Goal: Task Accomplishment & Management: Manage account settings

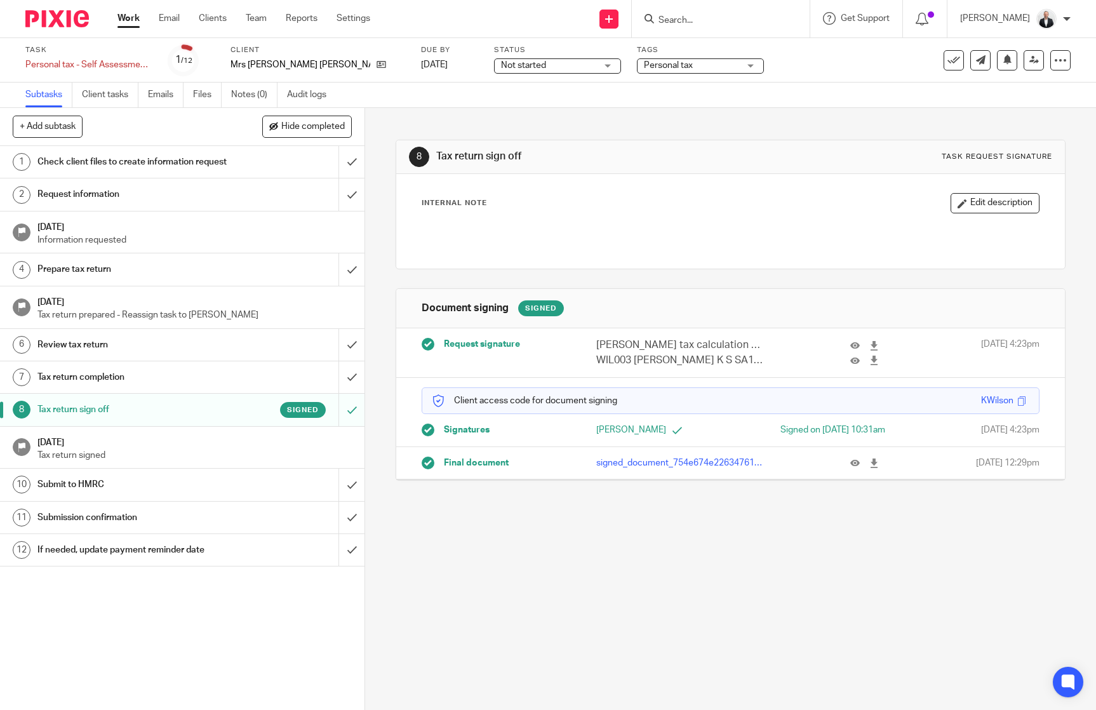
click at [772, 19] on input "Search" at bounding box center [714, 20] width 114 height 11
click at [1061, 200] on div "8 Tax return sign off Task request signature Internal Note Edit description Doc…" at bounding box center [730, 409] width 731 height 602
click at [145, 490] on h1 "Submit to HMRC" at bounding box center [133, 484] width 192 height 19
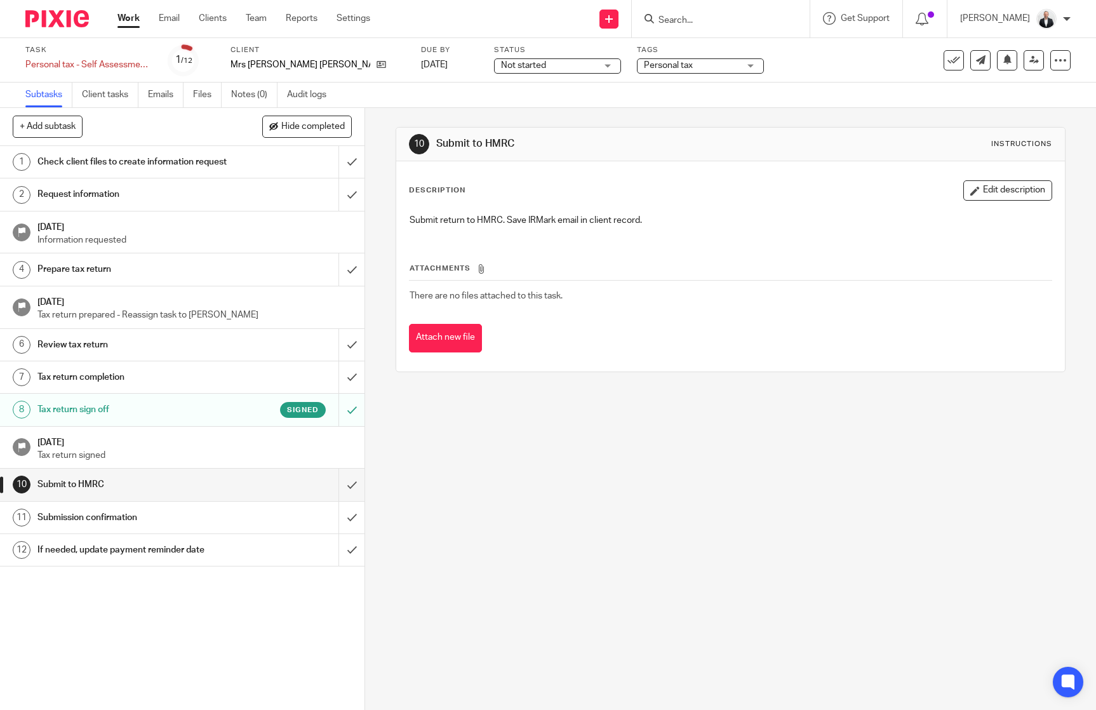
click at [1012, 204] on div "Description Edit description Submit return to HMRC. Save IRMark email in client…" at bounding box center [730, 208] width 643 height 57
click at [1008, 194] on button "Edit description" at bounding box center [1007, 190] width 89 height 20
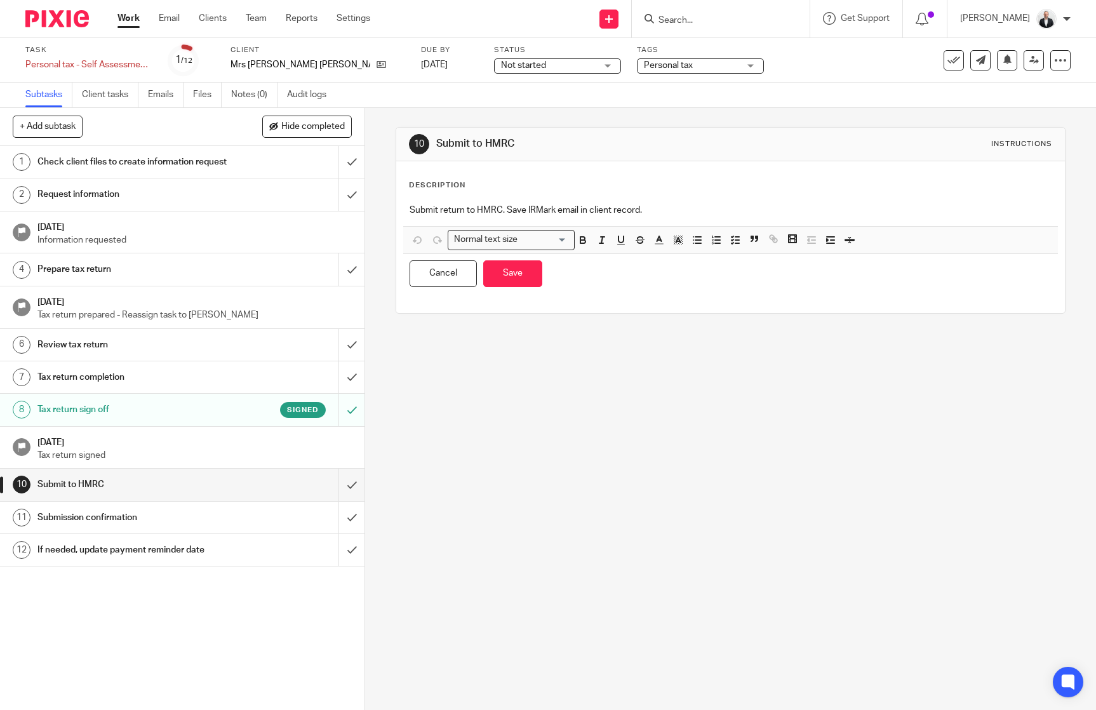
click at [724, 215] on p "Submit return to HMRC. Save IRMark email in client record." at bounding box center [731, 210] width 642 height 13
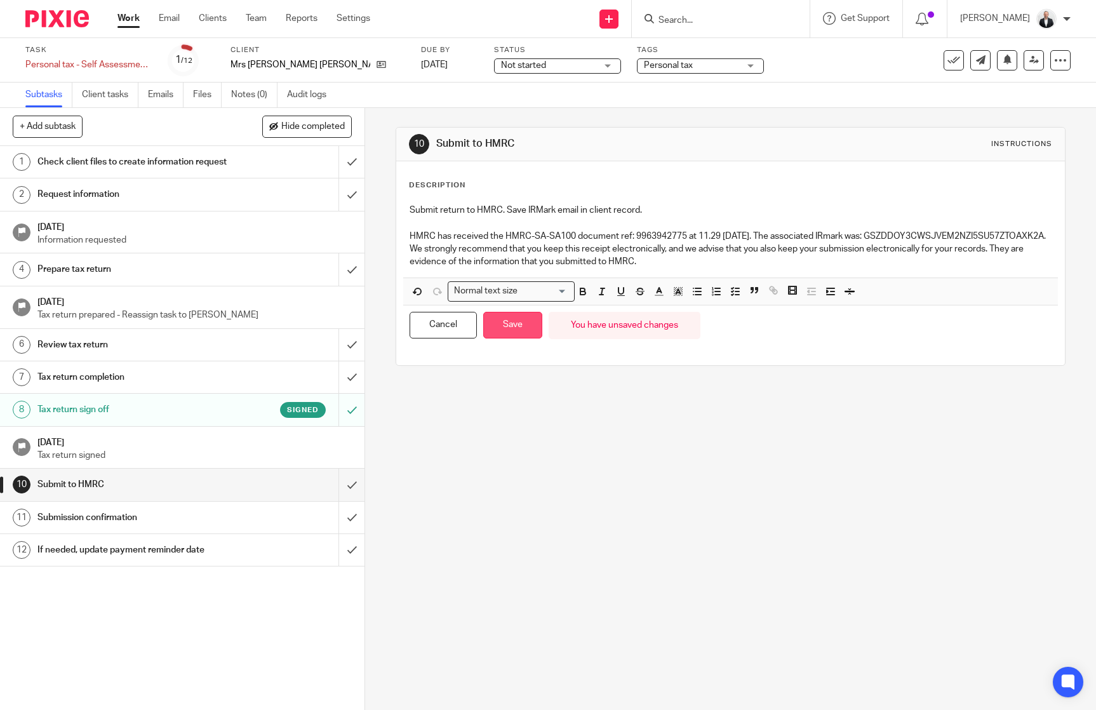
click at [493, 328] on button "Save" at bounding box center [512, 325] width 59 height 27
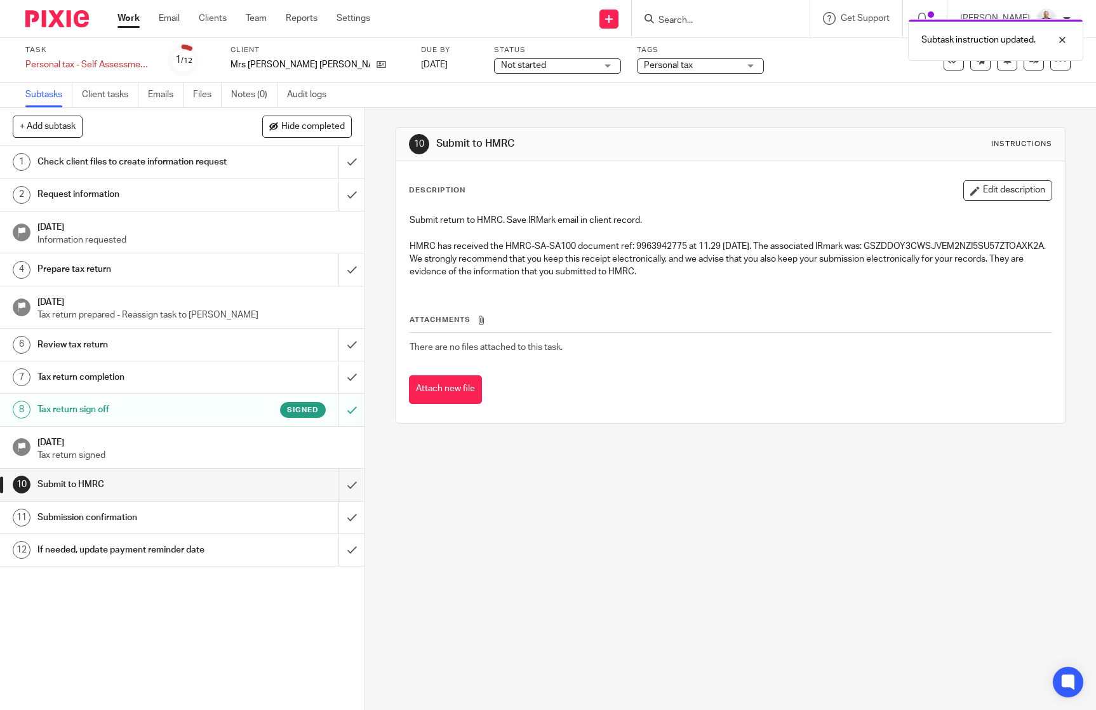
click at [181, 527] on h1 "Submission confirmation" at bounding box center [133, 517] width 192 height 19
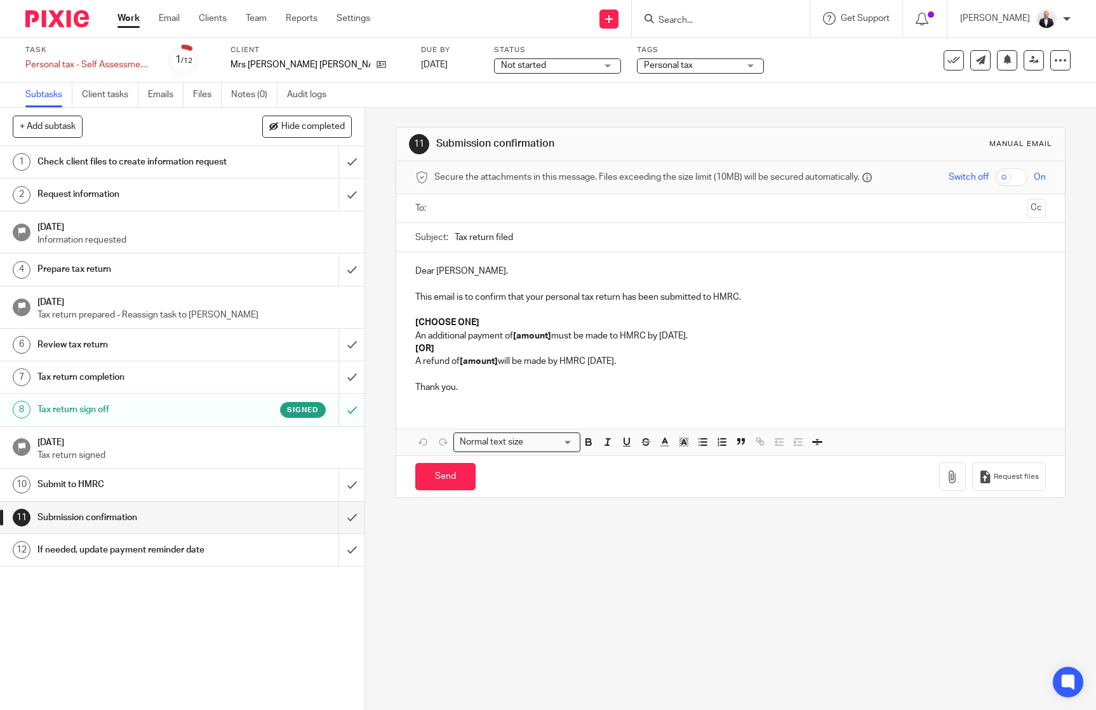
click at [575, 206] on input "text" at bounding box center [730, 208] width 582 height 15
drag, startPoint x: 406, startPoint y: 328, endPoint x: 518, endPoint y: 328, distance: 112.4
click at [518, 328] on div "Dear Katie, This email is to confirm that your personal tax return has been sub…" at bounding box center [730, 330] width 669 height 151
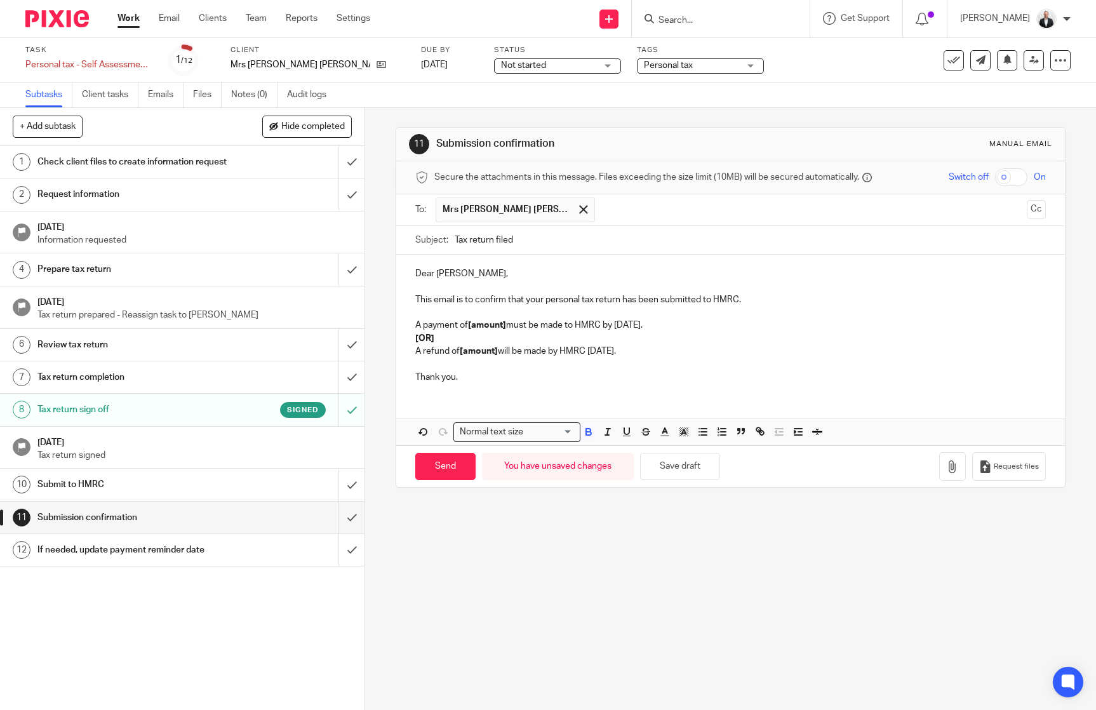
drag, startPoint x: 406, startPoint y: 333, endPoint x: 686, endPoint y: 356, distance: 281.0
click at [686, 356] on div "Dear Katie, This email is to confirm that your personal tax return has been sub…" at bounding box center [730, 324] width 669 height 138
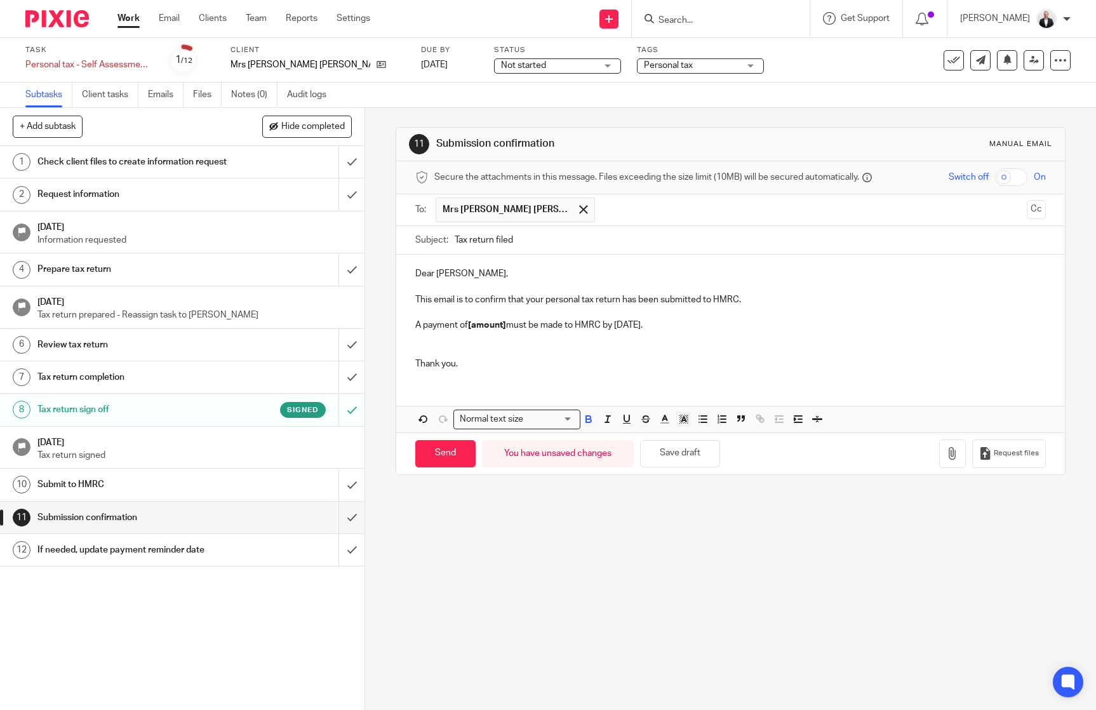
click at [512, 324] on p "A payment of [amount] must be made to HMRC by 31 January." at bounding box center [730, 325] width 631 height 13
click at [476, 330] on strong "[amount]" at bounding box center [487, 325] width 38 height 9
click at [1044, 320] on div "Dear Katie, This email is to confirm that your personal tax return has been sub…" at bounding box center [730, 317] width 669 height 125
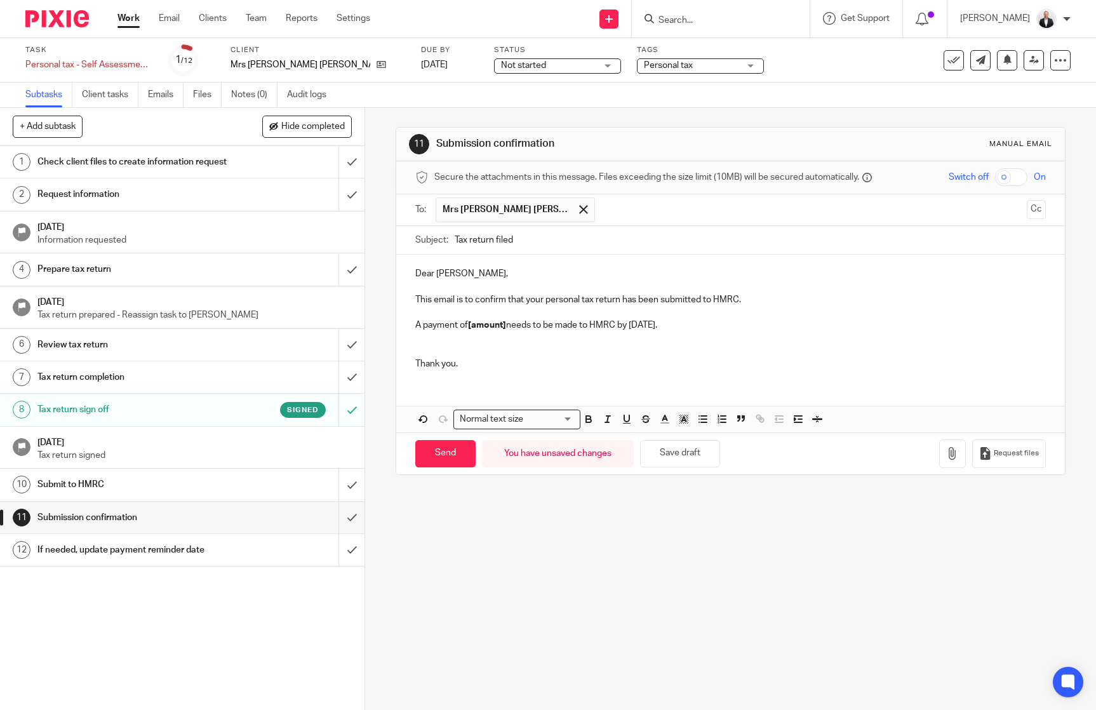
click at [495, 322] on strong "[amount]" at bounding box center [487, 325] width 38 height 9
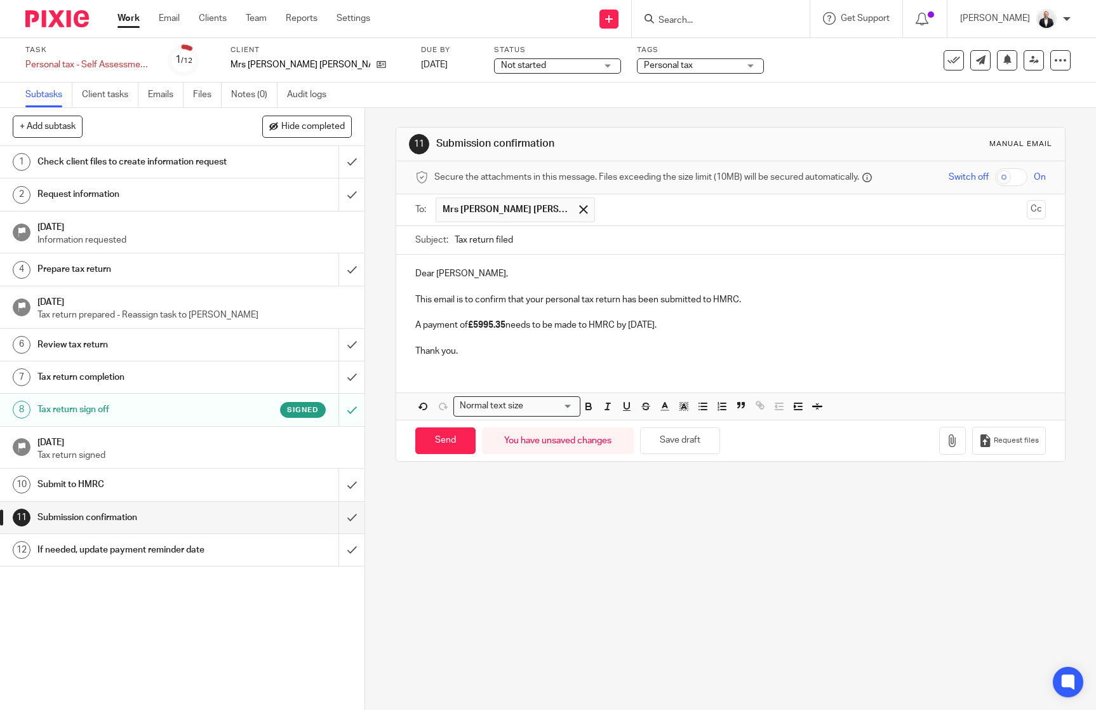
click at [703, 322] on p "A payment of £5995.35 needs to be made to HMRC by 31 January." at bounding box center [730, 325] width 631 height 13
drag, startPoint x: 471, startPoint y: 352, endPoint x: 347, endPoint y: 362, distance: 124.2
click at [347, 362] on div "+ Add subtask Hide completed Cancel + Add 1 Check client files to create inform…" at bounding box center [548, 409] width 1096 height 602
click at [419, 326] on p "A payment of £5995.35 needs to be made to HMRC by 31 January 2026." at bounding box center [730, 325] width 631 height 13
click at [429, 444] on input "Send" at bounding box center [445, 440] width 60 height 27
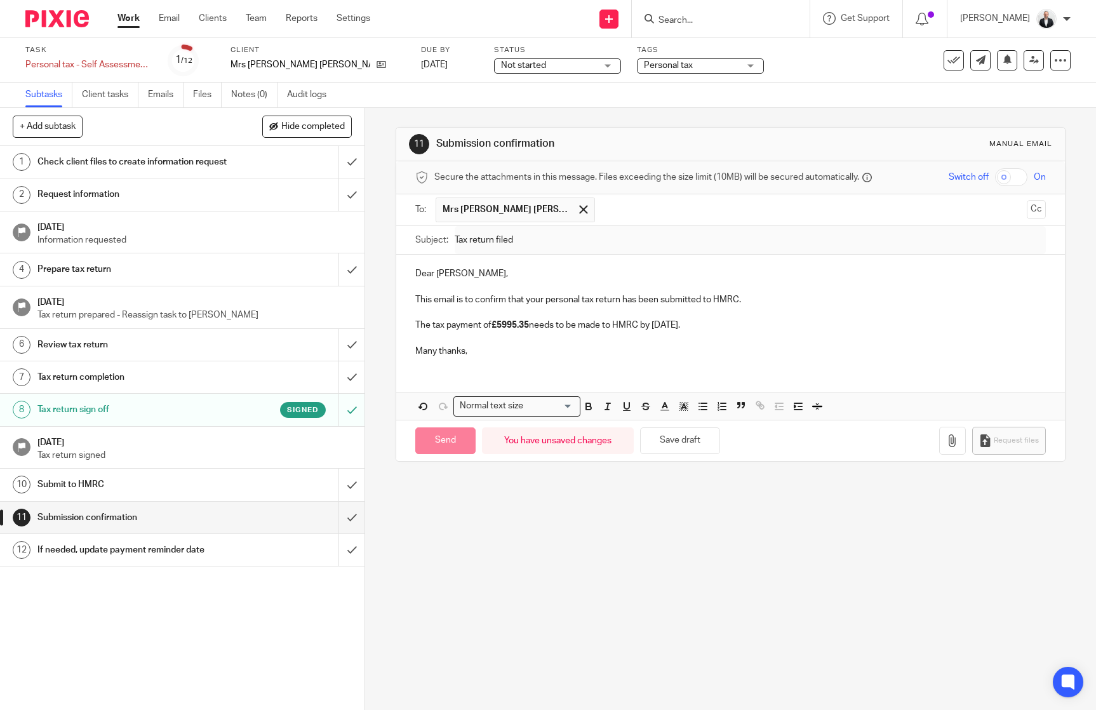
type input "Sent"
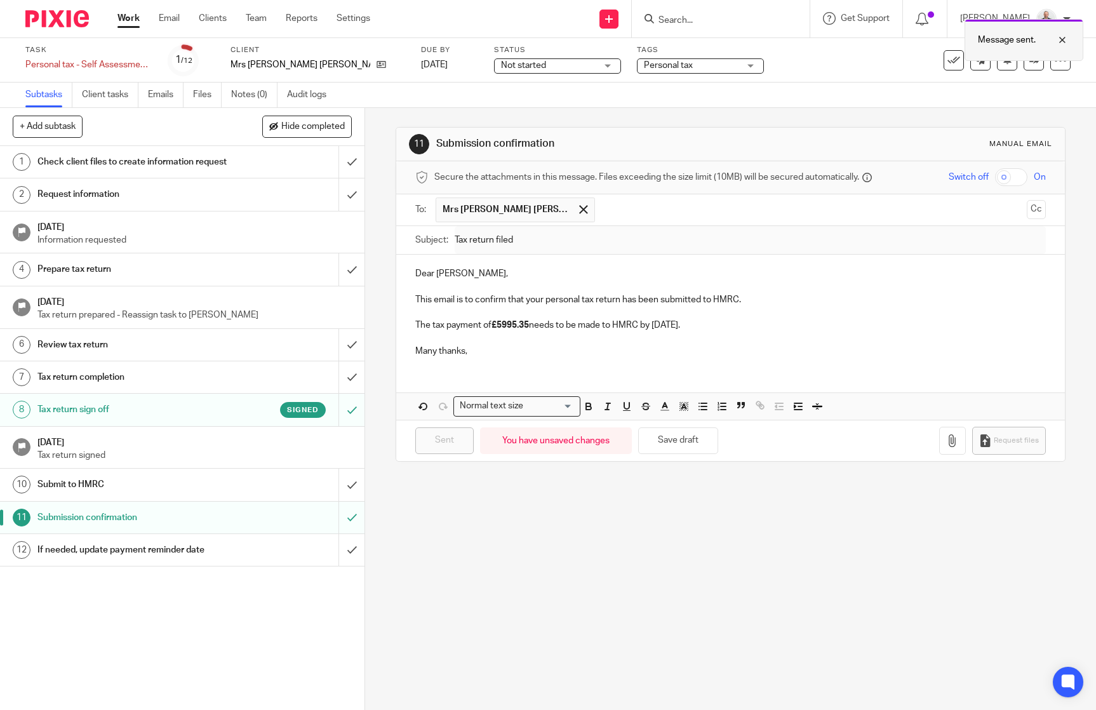
click at [1057, 36] on div at bounding box center [1053, 39] width 34 height 15
click at [949, 61] on icon at bounding box center [953, 60] width 13 height 13
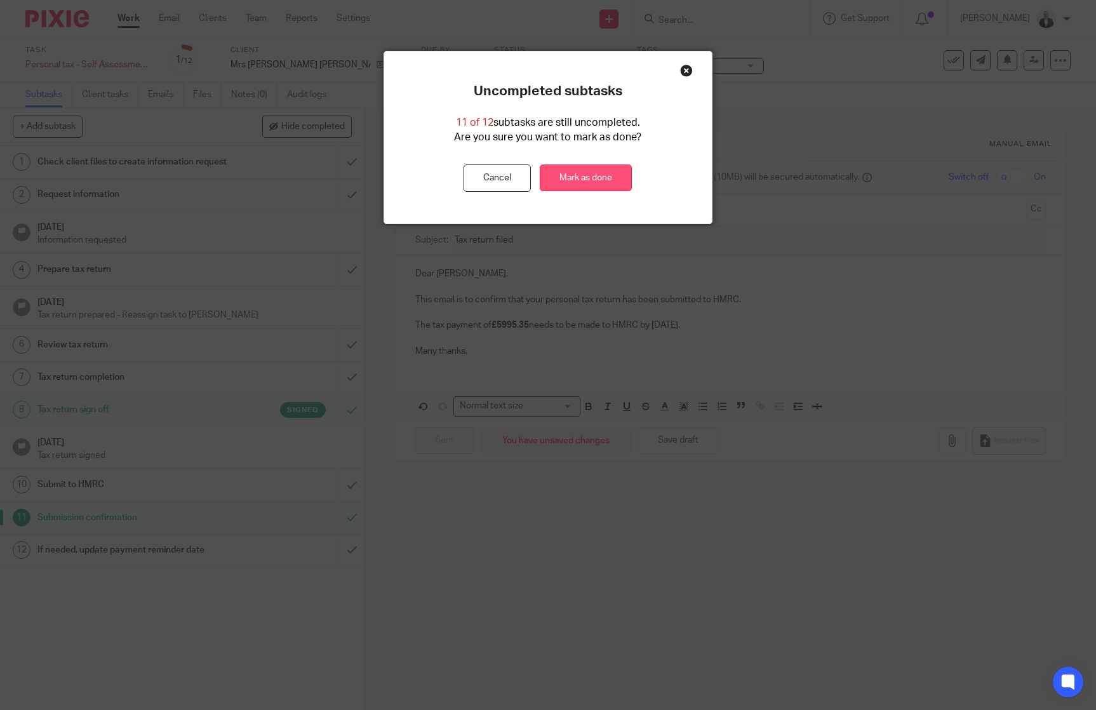
click at [577, 170] on link "Mark as done" at bounding box center [586, 177] width 92 height 27
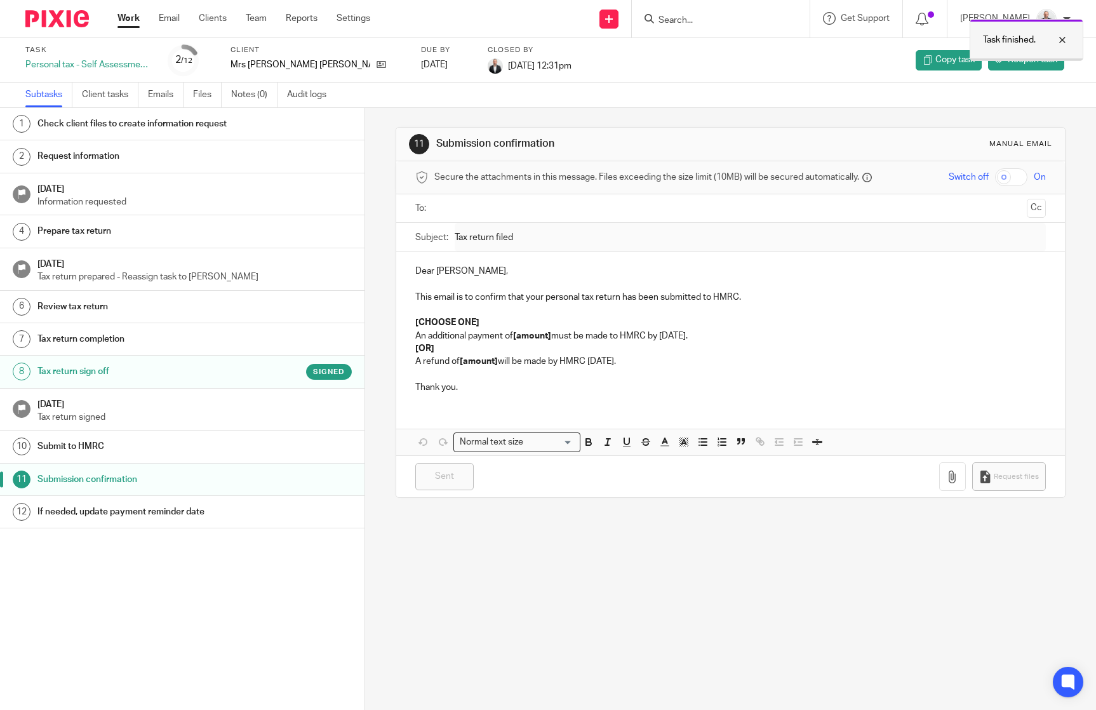
click at [1065, 38] on div at bounding box center [1053, 39] width 34 height 15
click at [377, 63] on icon at bounding box center [382, 65] width 10 height 10
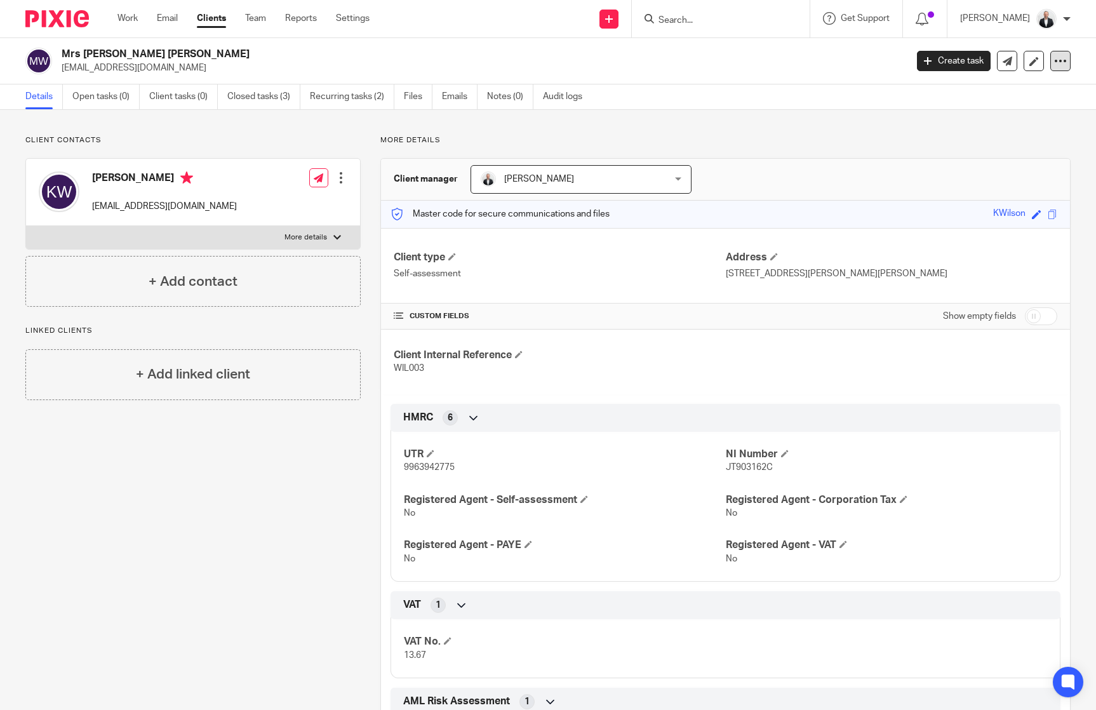
click at [1054, 55] on icon at bounding box center [1060, 61] width 13 height 13
click at [1076, 349] on div "Client contacts [PERSON_NAME] [EMAIL_ADDRESS][DOMAIN_NAME] Edit contact Create …" at bounding box center [548, 460] width 1096 height 700
click at [1054, 57] on icon at bounding box center [1060, 61] width 13 height 13
click at [968, 143] on button "Archive client" at bounding box center [981, 148] width 140 height 17
click at [1084, 267] on div "Client contacts [PERSON_NAME] [EMAIL_ADDRESS][DOMAIN_NAME] Edit contact Create …" at bounding box center [548, 460] width 1096 height 700
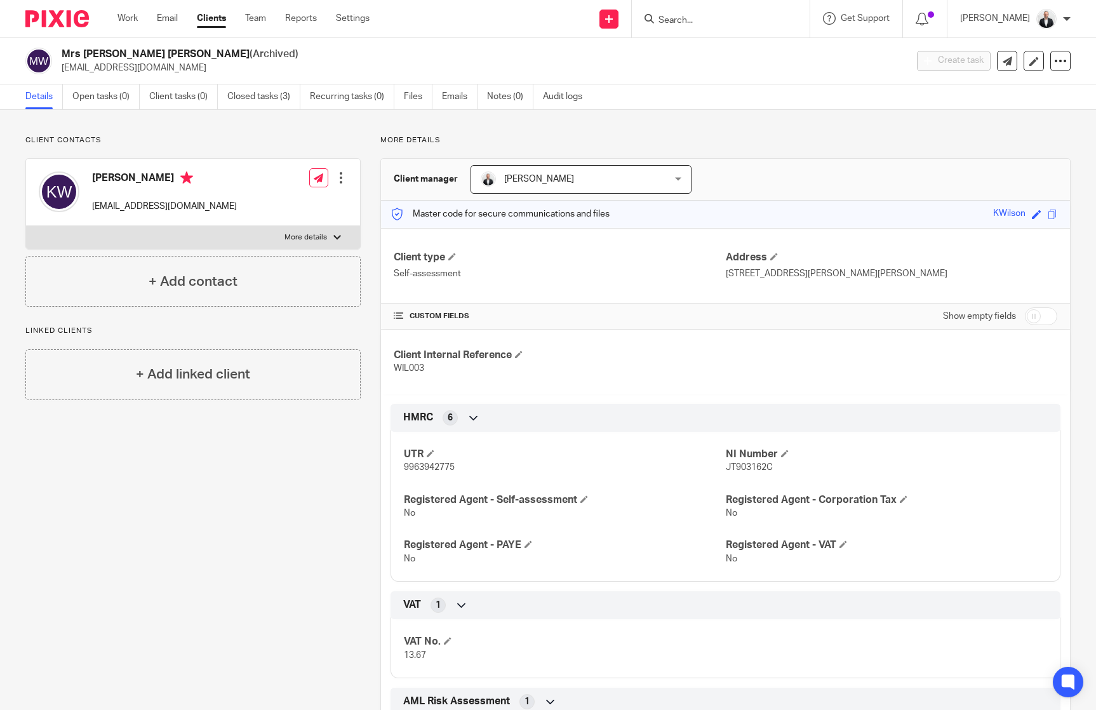
click at [869, 149] on div "More details Client manager [PERSON_NAME] [PERSON_NAME] [PERSON_NAME] Damian Se…" at bounding box center [716, 460] width 710 height 650
